Goal: Find specific page/section: Find specific page/section

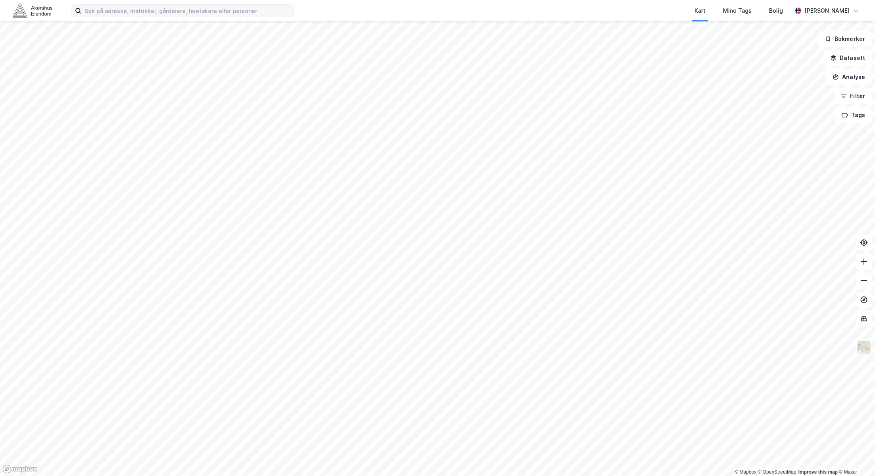
click at [88, 17] on div "Kart Mine Tags Bolig [PERSON_NAME]" at bounding box center [437, 10] width 875 height 21
click at [93, 10] on input at bounding box center [187, 11] width 212 height 12
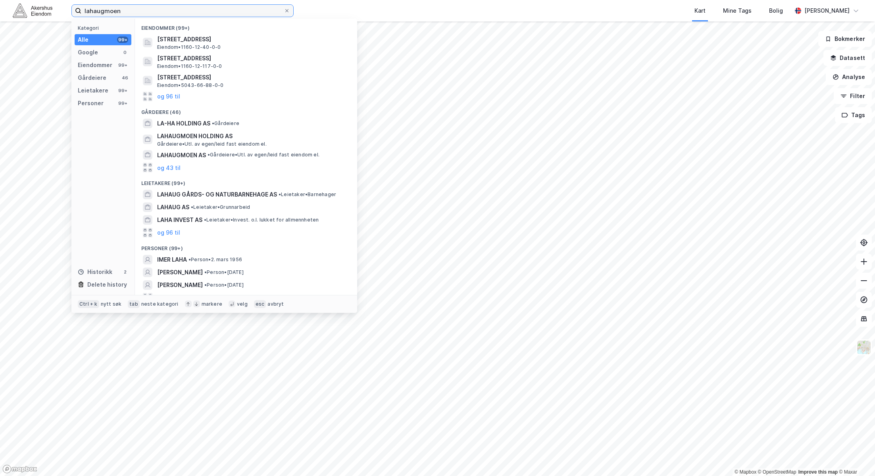
type input "lahaugmoen"
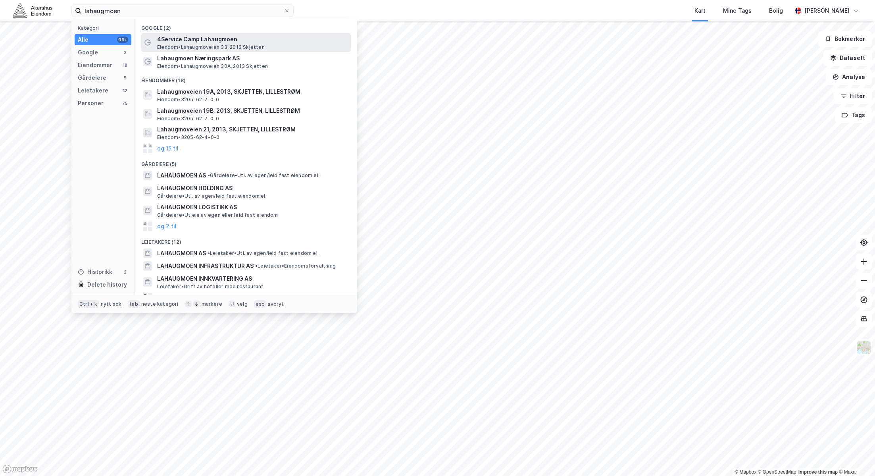
click at [237, 46] on span "[PERSON_NAME] 33, 2013 Skjetten" at bounding box center [211, 47] width 108 height 6
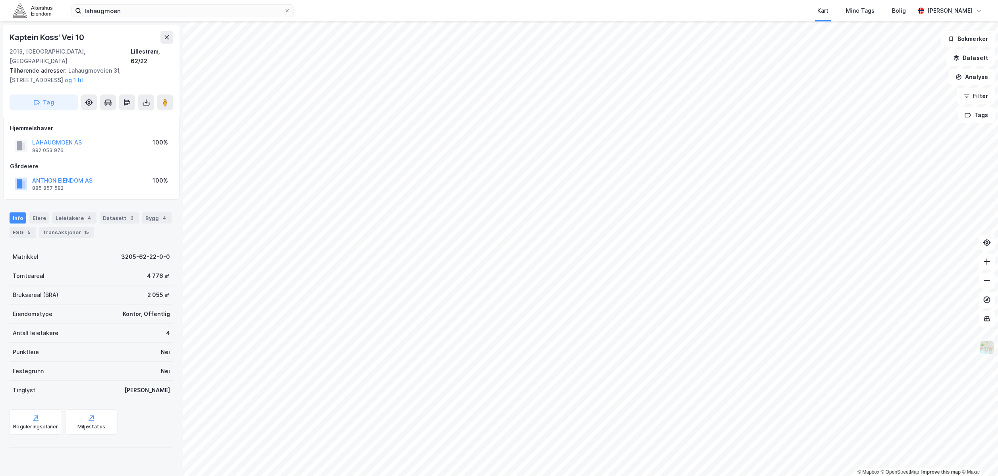
click at [875, 348] on img at bounding box center [986, 347] width 15 height 15
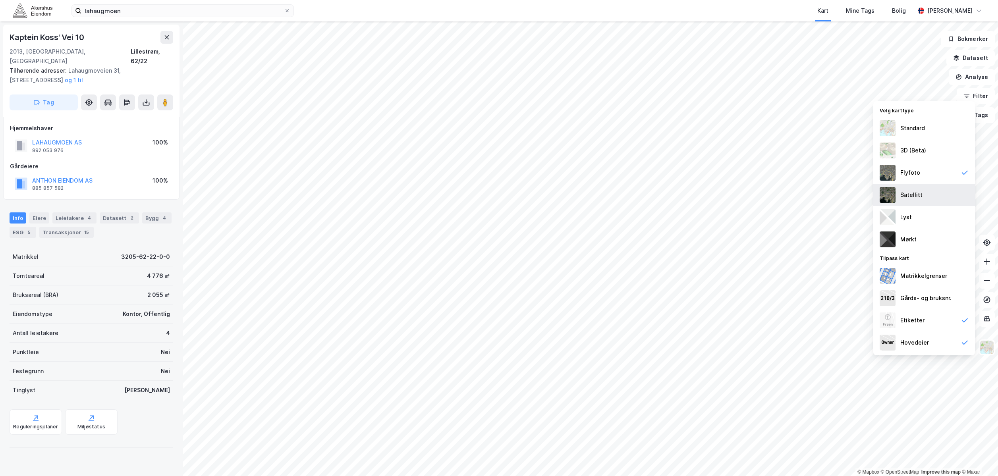
click at [875, 192] on div "Satellitt" at bounding box center [924, 195] width 102 height 22
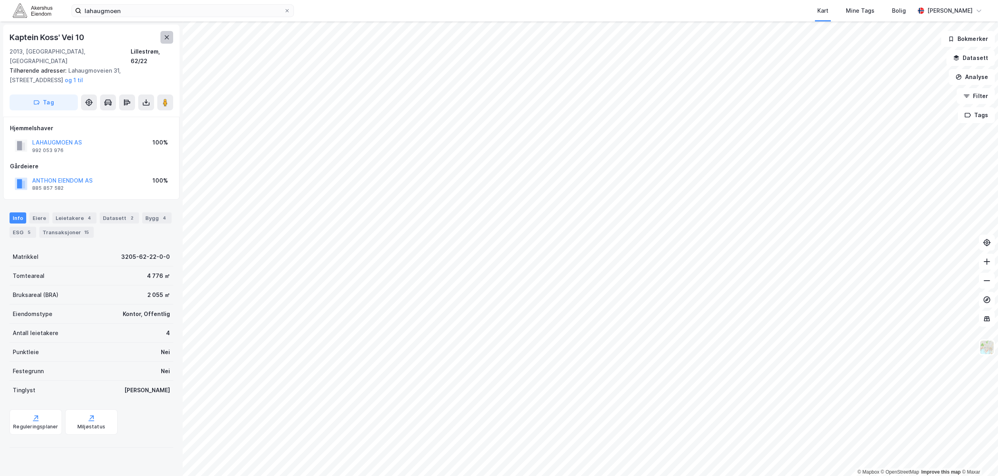
click at [169, 33] on button at bounding box center [166, 37] width 13 height 13
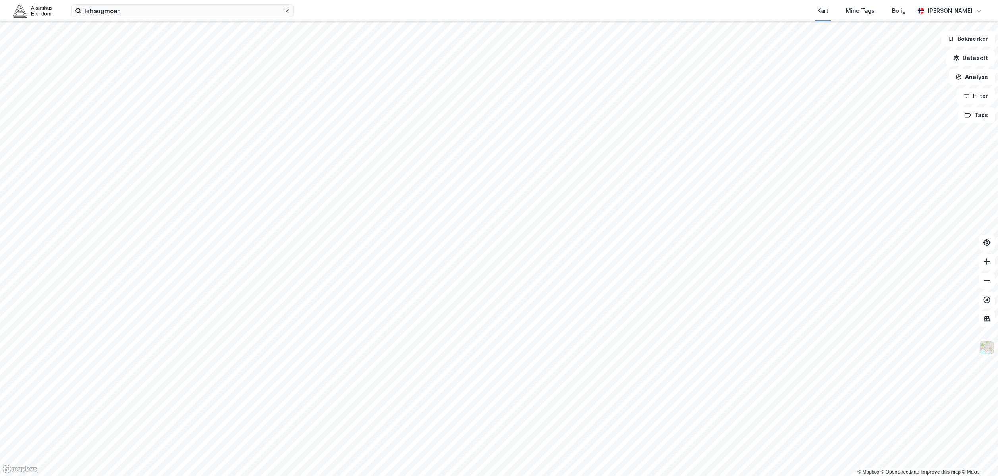
click at [875, 345] on img at bounding box center [986, 347] width 15 height 15
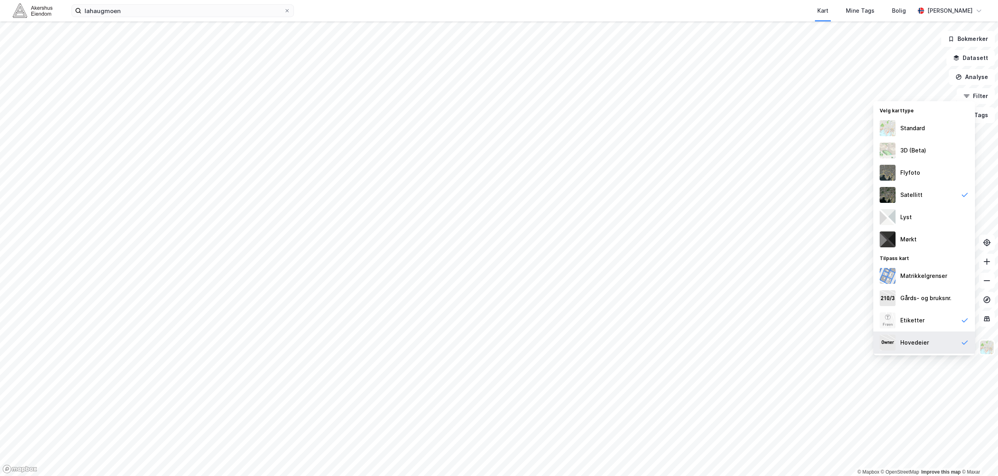
click at [875, 341] on div "Hovedeier" at bounding box center [914, 343] width 29 height 10
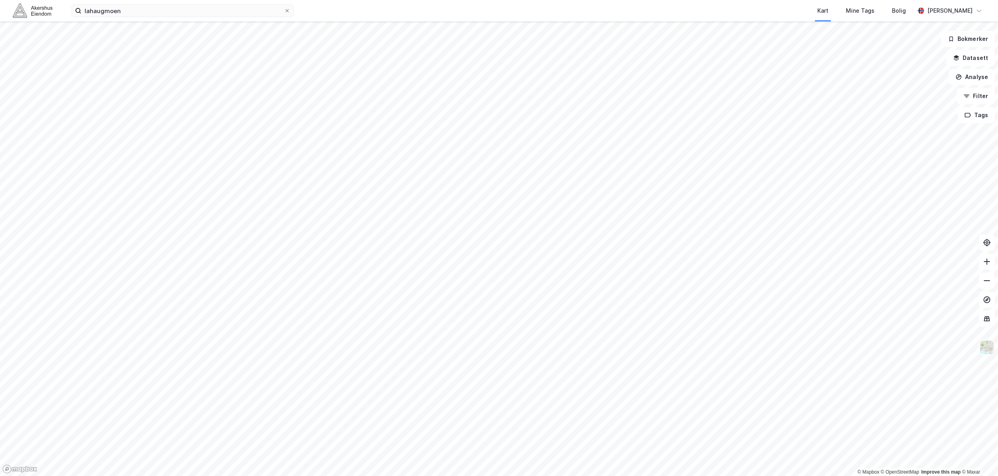
click at [875, 346] on img at bounding box center [986, 347] width 15 height 15
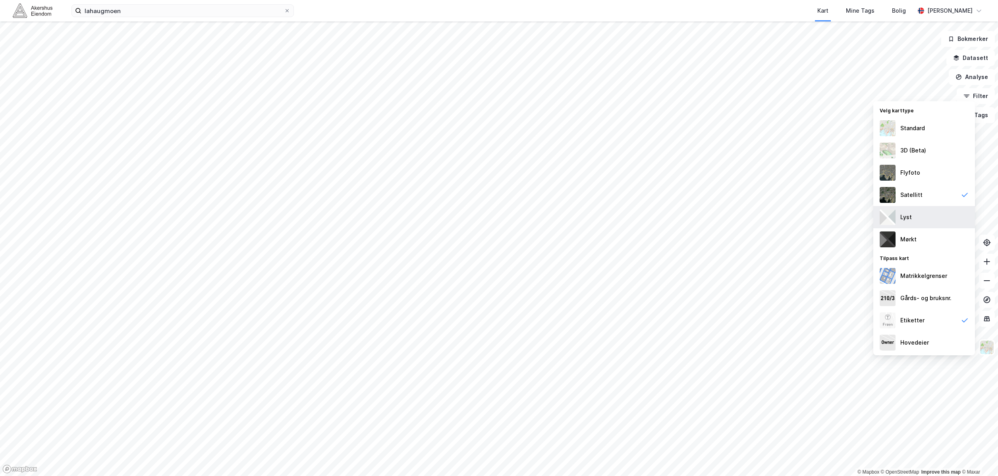
click at [875, 216] on div "Lyst" at bounding box center [924, 217] width 102 height 22
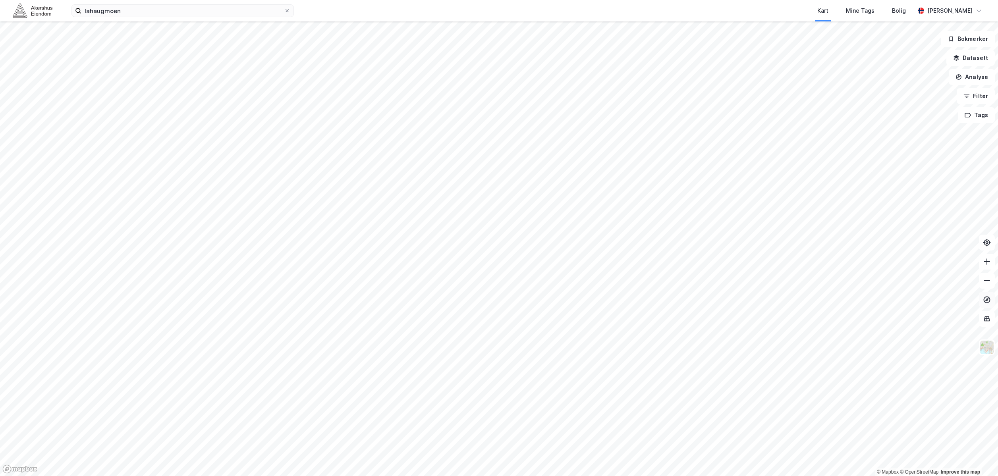
click at [875, 301] on div "© Mapbox © OpenStreetMap Improve this map Bokmerker Datasett Analyse Filter Tags" at bounding box center [499, 248] width 998 height 455
click at [875, 346] on img at bounding box center [986, 347] width 15 height 15
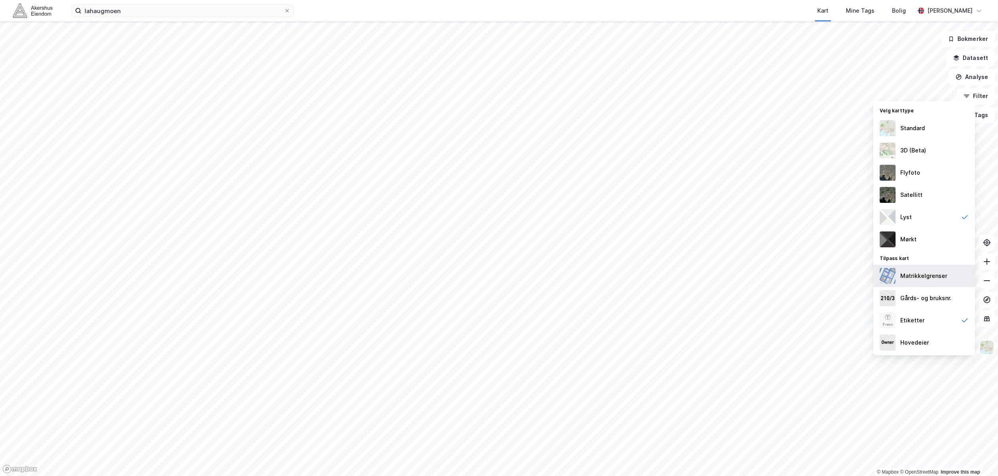
click at [875, 277] on div "Matrikkelgrenser" at bounding box center [923, 276] width 47 height 10
click at [875, 323] on div "Etiketter" at bounding box center [924, 320] width 102 height 22
click at [875, 322] on div "Etiketter" at bounding box center [924, 320] width 102 height 22
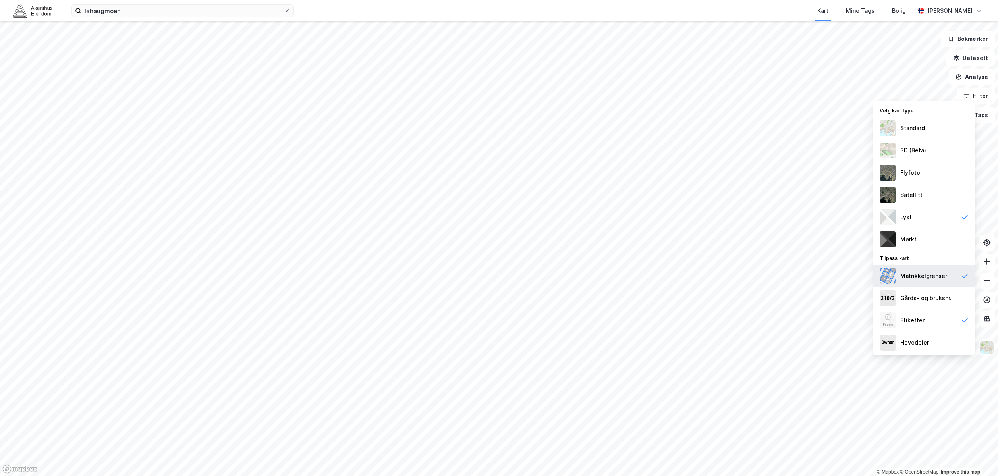
click at [875, 274] on div "Matrikkelgrenser" at bounding box center [923, 276] width 47 height 10
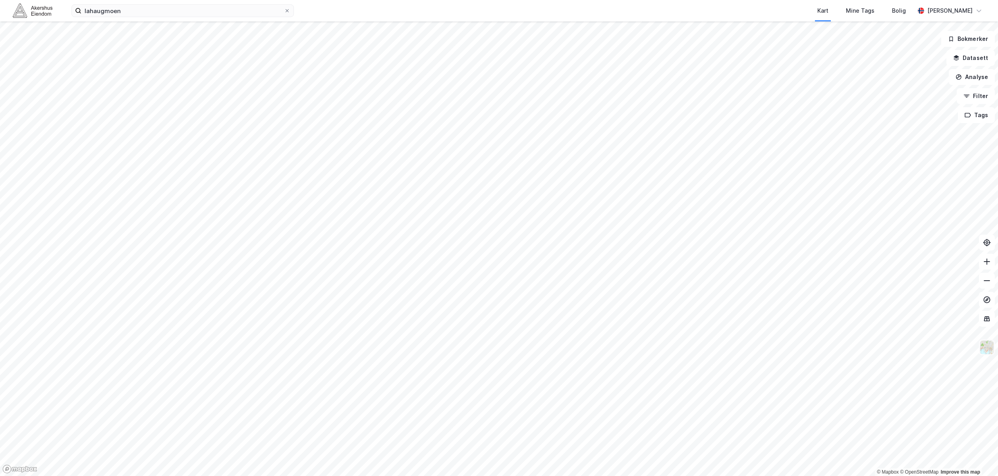
click at [875, 351] on img at bounding box center [986, 347] width 15 height 15
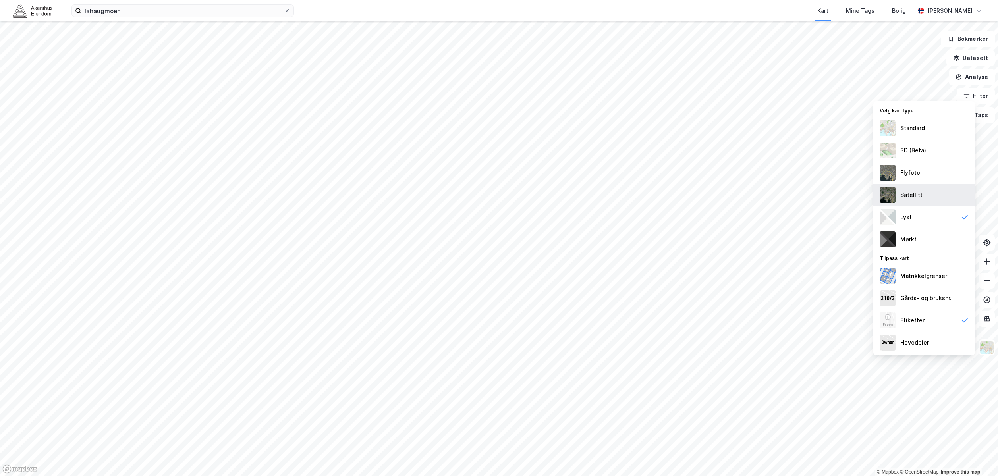
click at [875, 194] on div "Satellitt" at bounding box center [924, 195] width 102 height 22
